Goal: Task Accomplishment & Management: Manage account settings

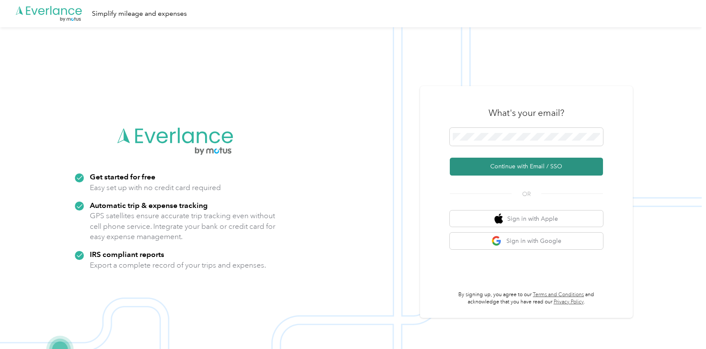
click at [521, 168] on button "Continue with Email / SSO" at bounding box center [526, 167] width 153 height 18
click at [502, 169] on button "Continue with Email / SSO" at bounding box center [526, 167] width 153 height 18
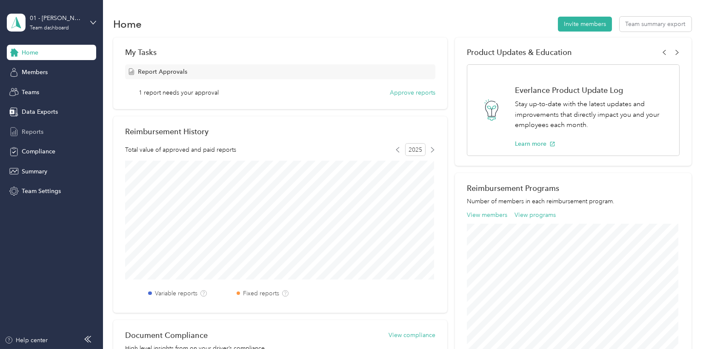
click at [37, 127] on span "Reports" at bounding box center [33, 131] width 22 height 9
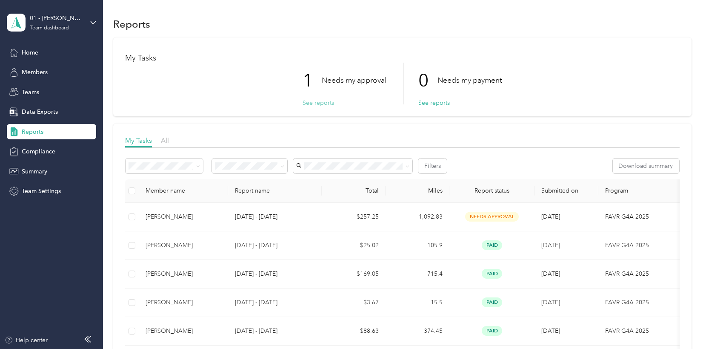
click at [316, 100] on button "See reports" at bounding box center [319, 102] width 32 height 9
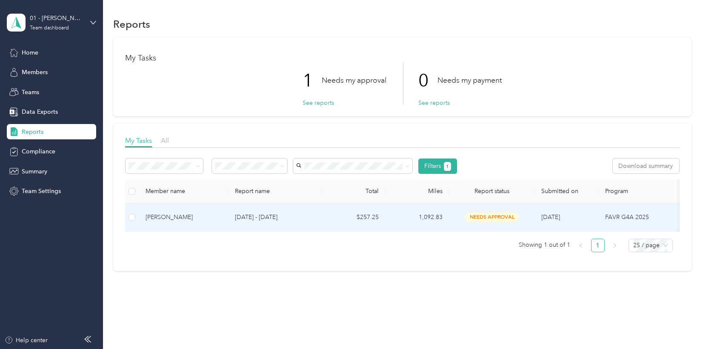
click at [426, 216] on td "1,092.83" at bounding box center [418, 217] width 64 height 29
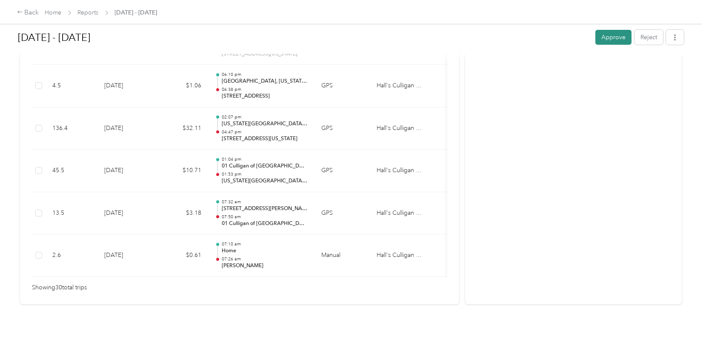
click at [602, 40] on button "Approve" at bounding box center [614, 37] width 36 height 15
